Goal: Communication & Community: Answer question/provide support

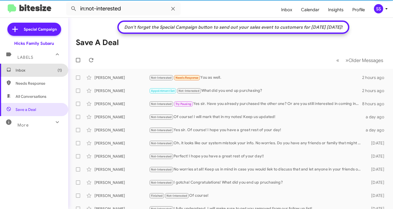
click at [34, 76] on span "Inbox (1)" at bounding box center [34, 70] width 68 height 13
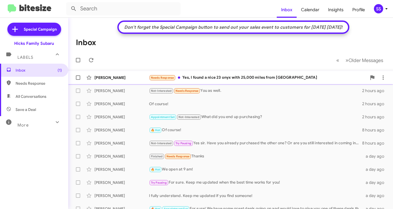
click at [217, 76] on div "Needs Response Yes, I found a nice 23 onyx with 25,000 miles from [GEOGRAPHIC_D…" at bounding box center [258, 77] width 218 height 6
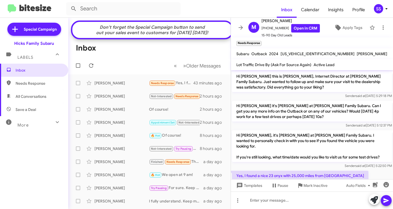
scroll to position [9, 0]
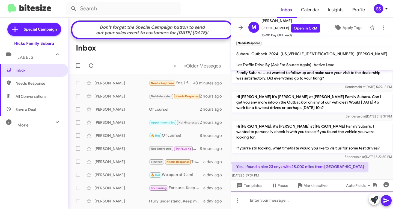
click at [286, 205] on div at bounding box center [312, 199] width 162 height 17
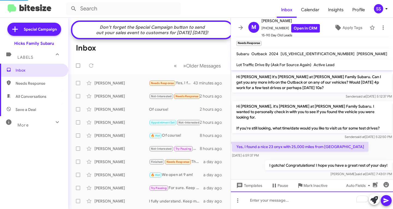
scroll to position [18, 0]
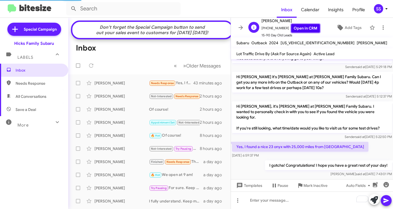
click at [301, 29] on link "Open in CRM" at bounding box center [305, 28] width 29 height 8
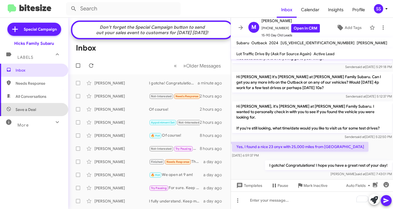
click at [39, 107] on span "Save a Deal" at bounding box center [34, 109] width 68 height 13
type input "in:not-interested"
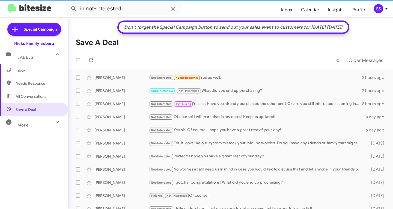
click at [28, 73] on span "Inbox" at bounding box center [39, 69] width 46 height 5
